Goal: Find specific page/section: Find specific page/section

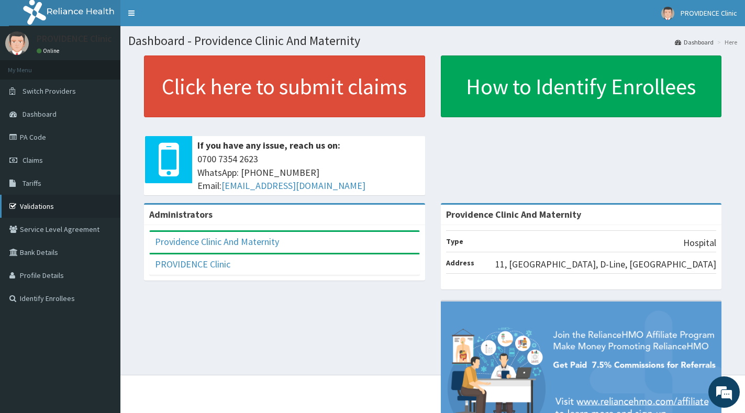
click at [43, 204] on link "Validations" at bounding box center [60, 206] width 120 height 23
click at [36, 134] on link "PA Code" at bounding box center [60, 137] width 120 height 23
click at [61, 141] on link "PA Code" at bounding box center [60, 137] width 120 height 23
click at [45, 136] on link "PA Code" at bounding box center [60, 137] width 120 height 23
